Goal: Task Accomplishment & Management: Complete application form

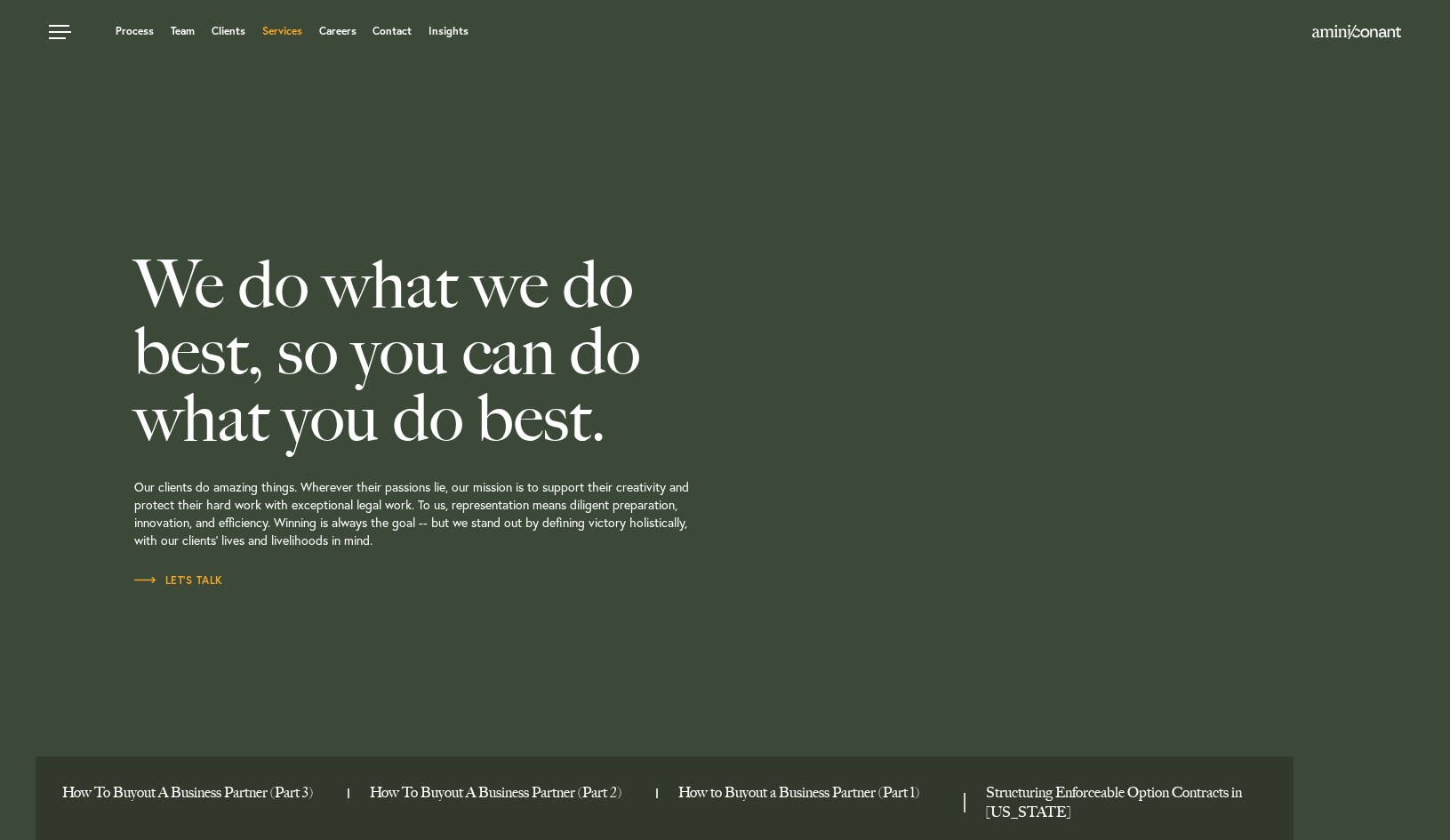
click at [286, 29] on link "Services" at bounding box center [281, 31] width 40 height 11
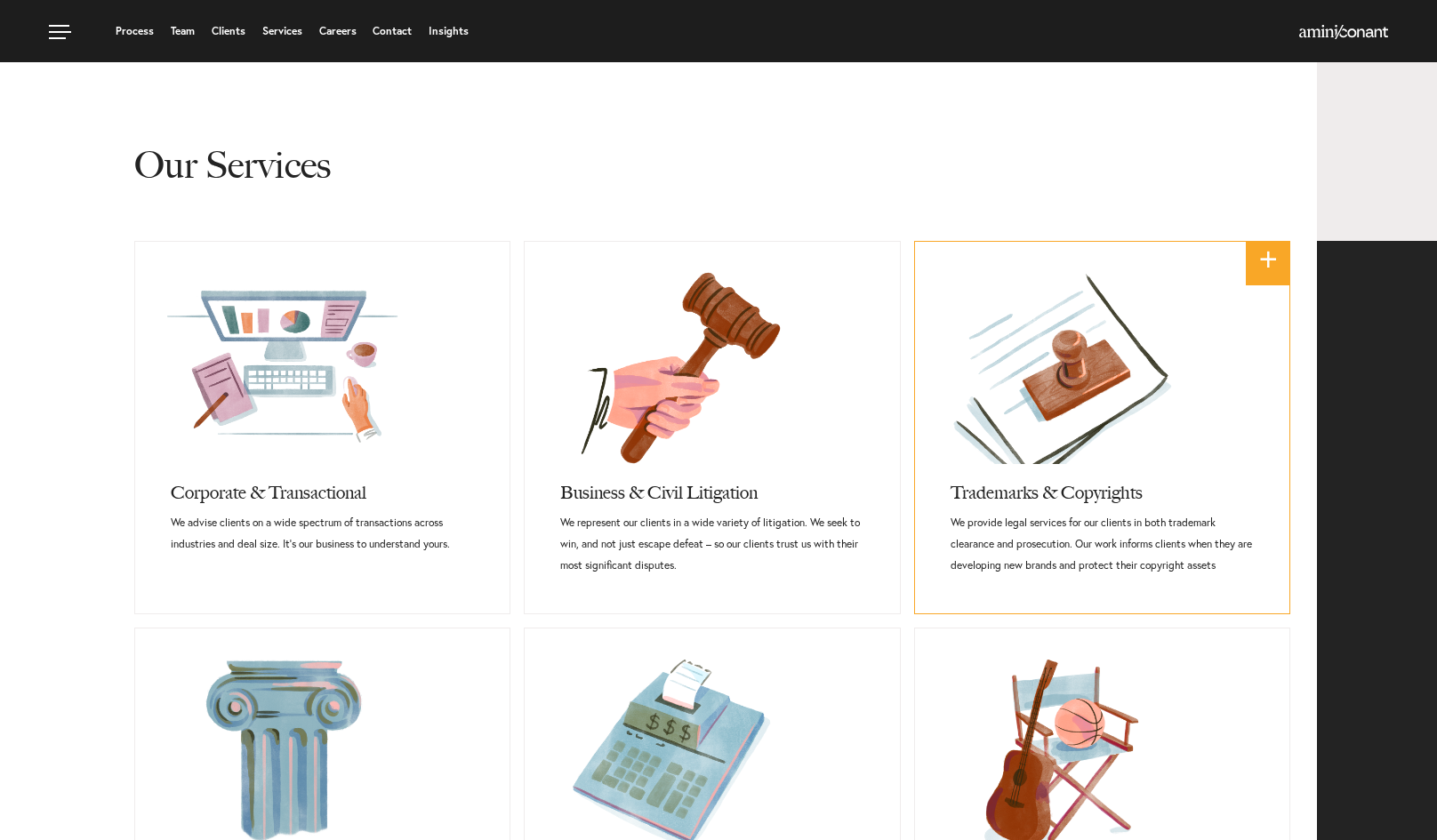
scroll to position [512, 0]
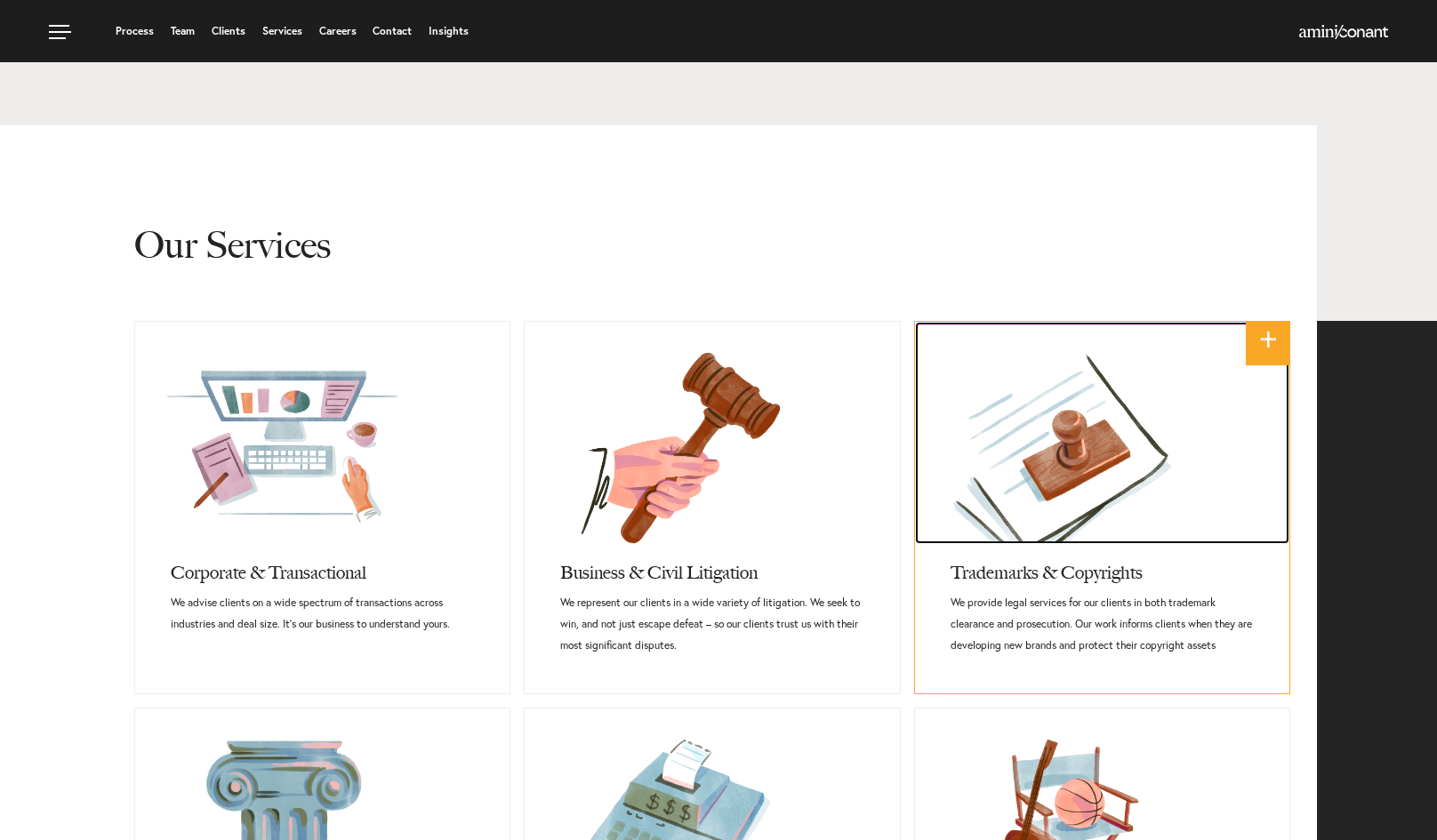
click at [1027, 466] on link at bounding box center [1102, 433] width 375 height 222
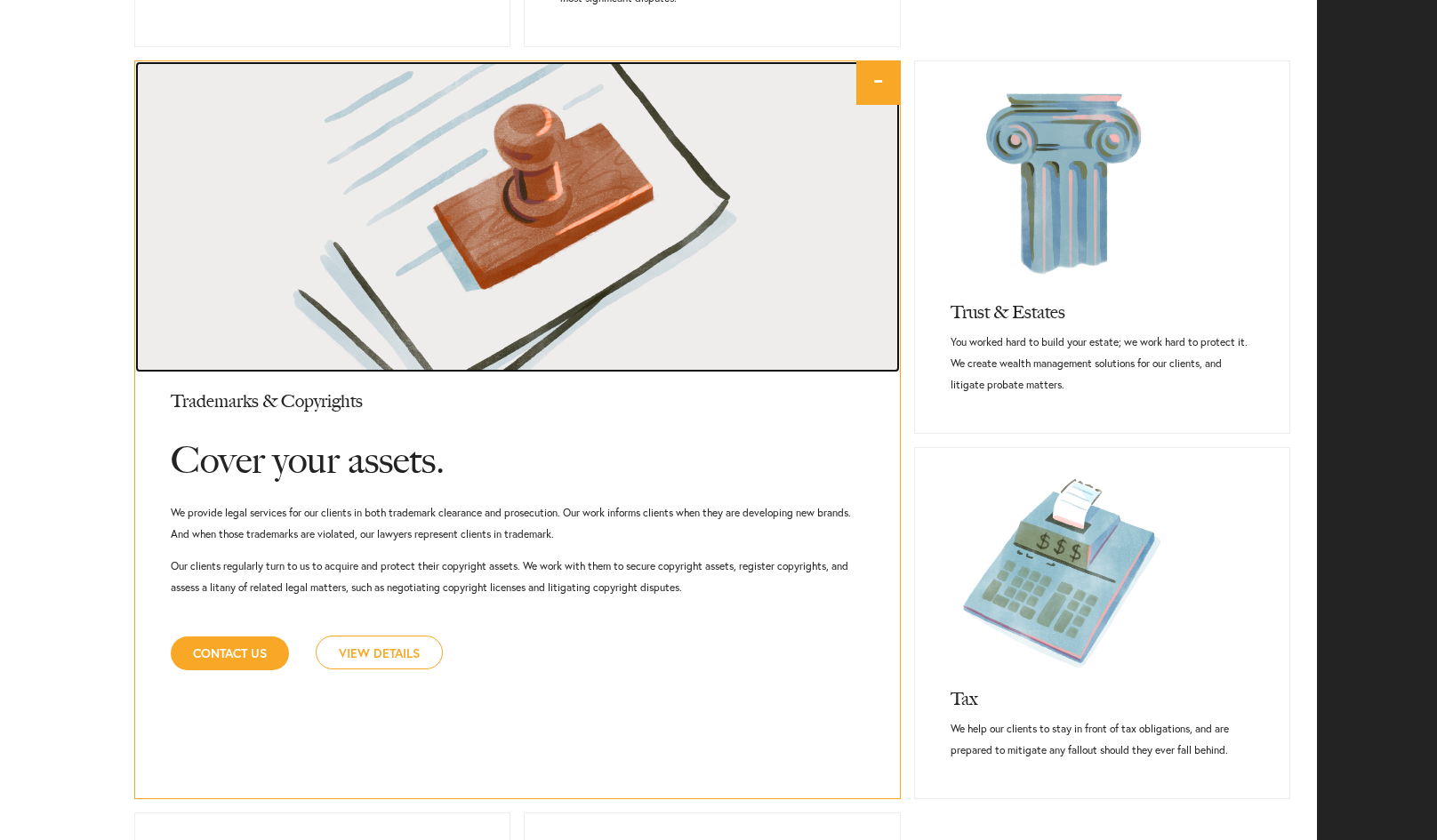
scroll to position [1167, 0]
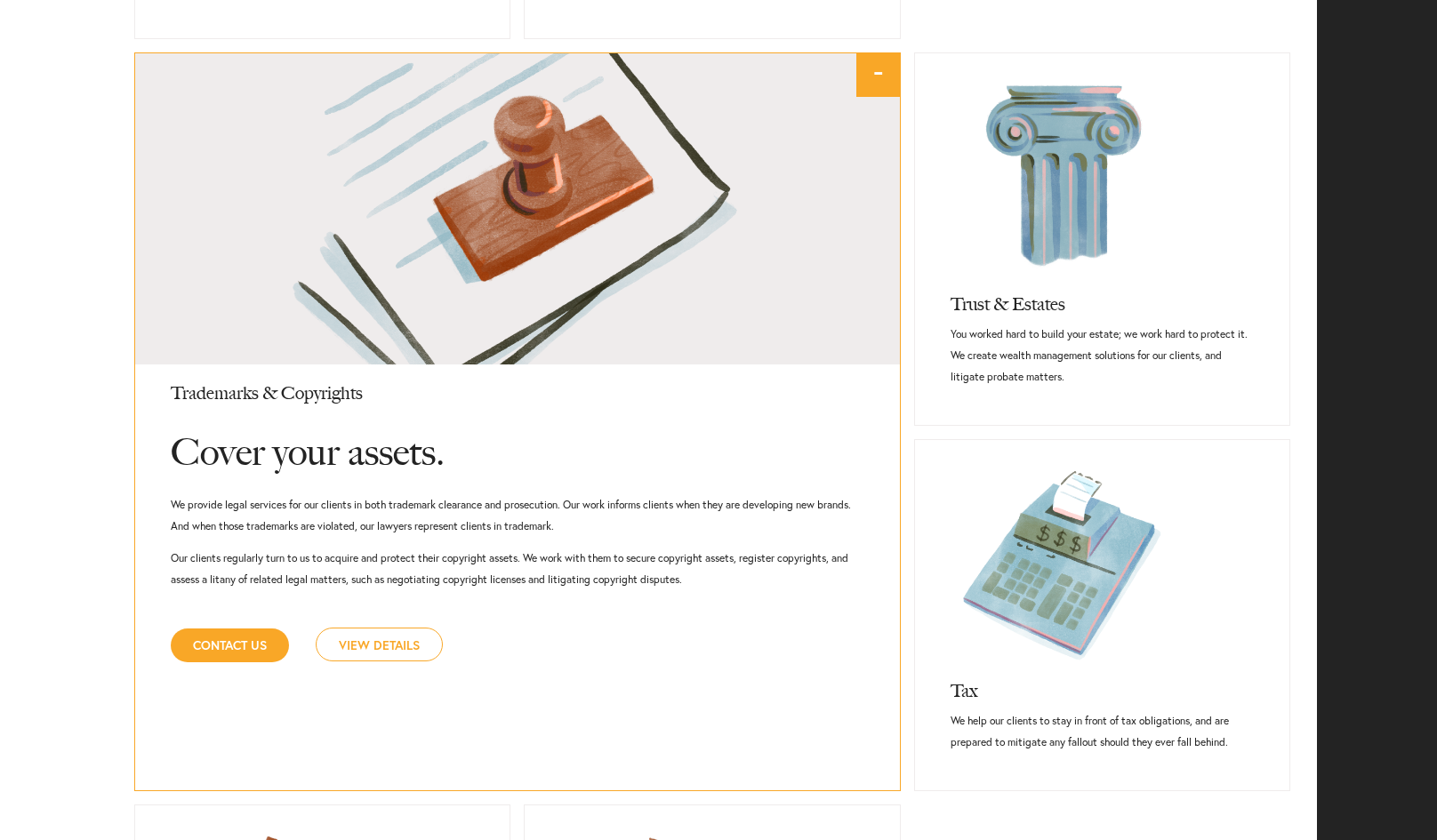
click at [373, 641] on link "View Details" at bounding box center [378, 644] width 127 height 34
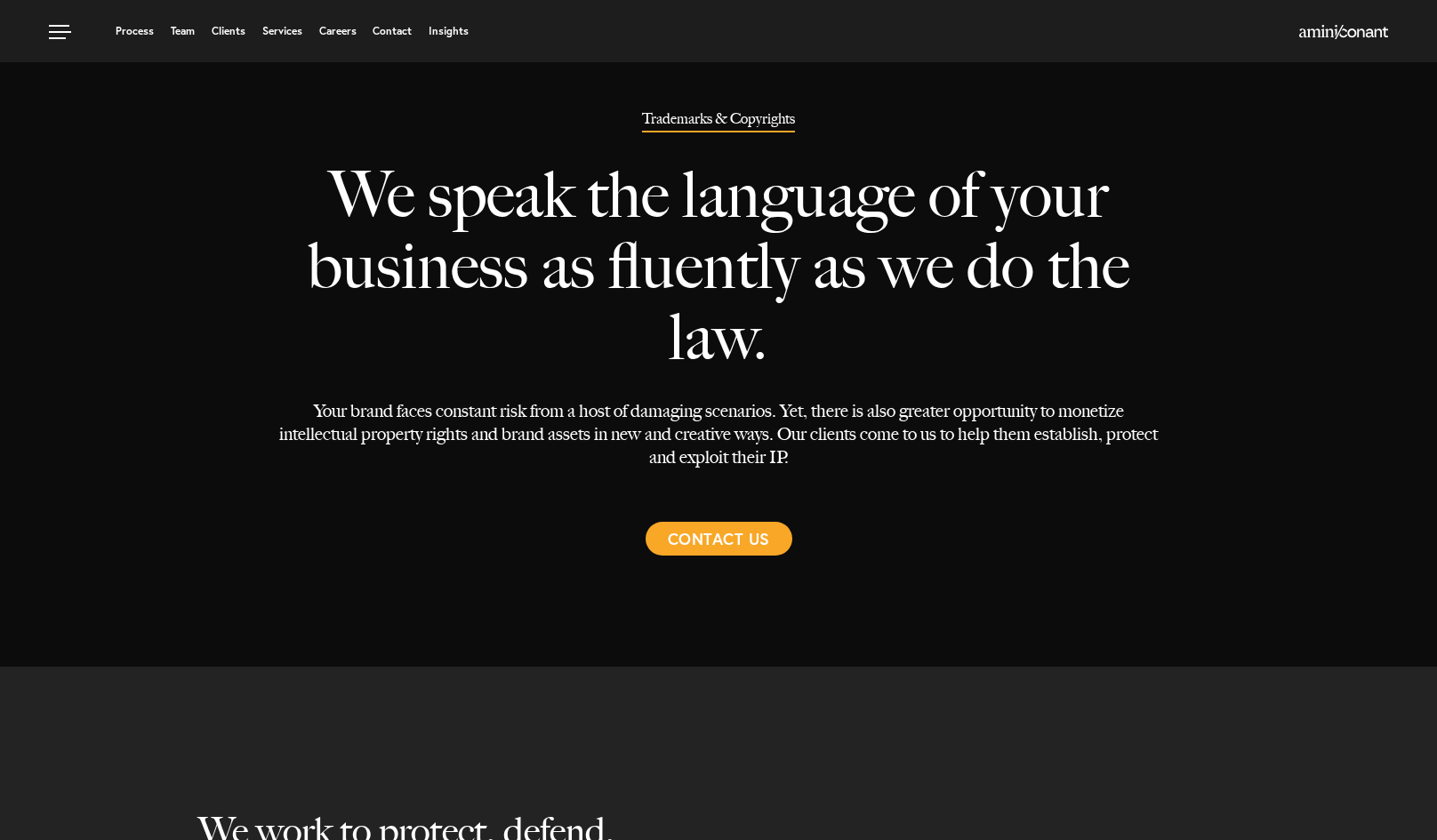
select select "Austin"
select select "Trademark"
select select "Austin"
select select "Trademark"
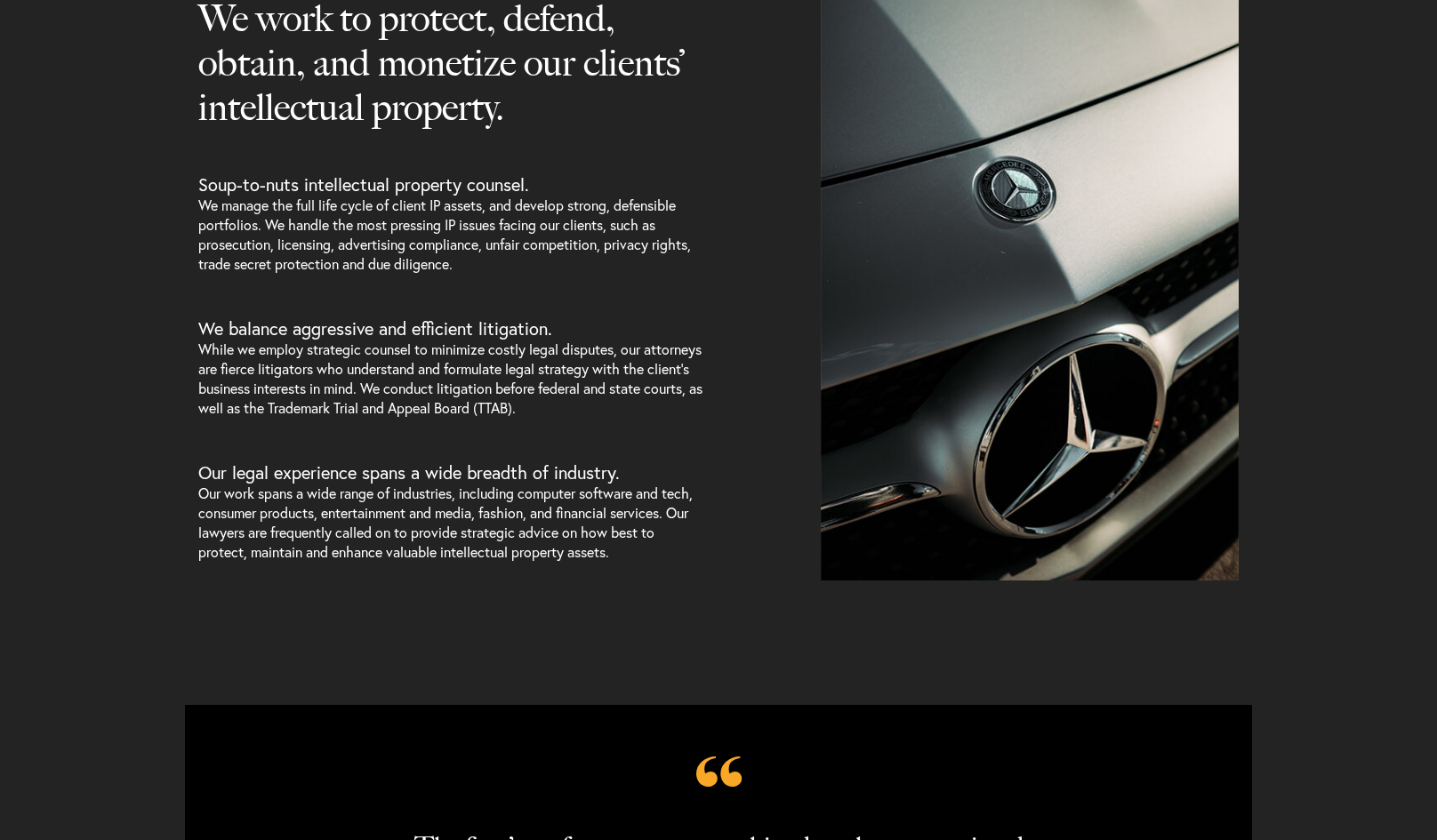
scroll to position [813, 0]
